Goal: Navigation & Orientation: Find specific page/section

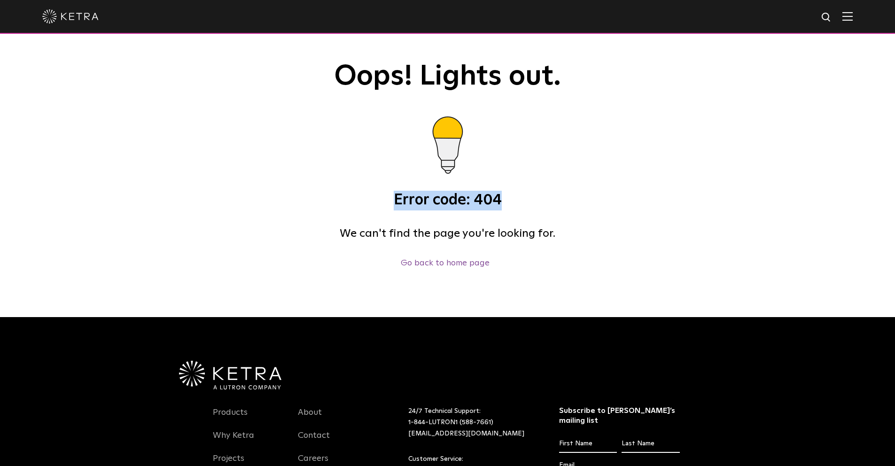
drag, startPoint x: 509, startPoint y: 204, endPoint x: 373, endPoint y: 199, distance: 136.4
click at [373, 199] on h3 "Error code: 404" at bounding box center [448, 201] width 470 height 20
